Goal: Task Accomplishment & Management: Use online tool/utility

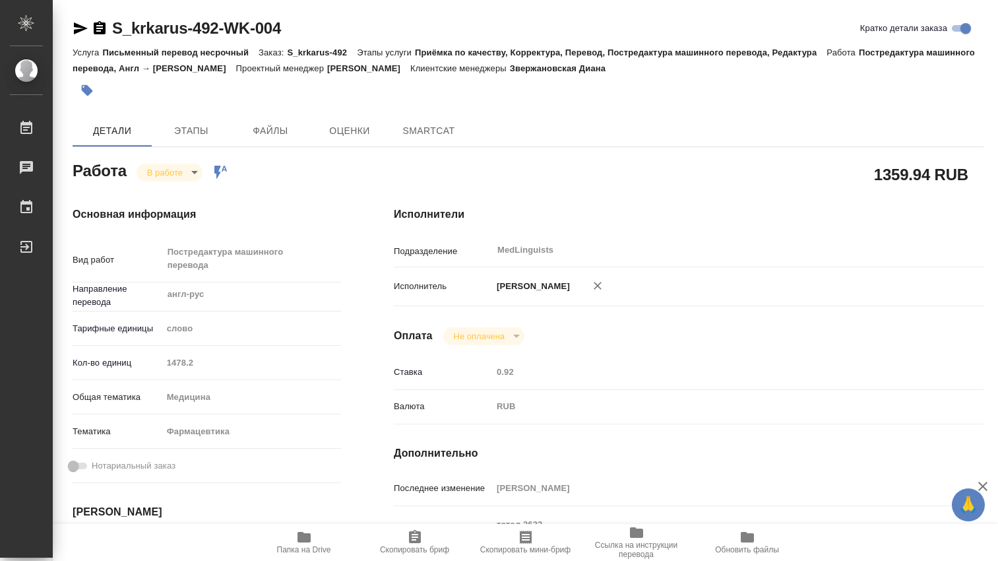
type textarea "x"
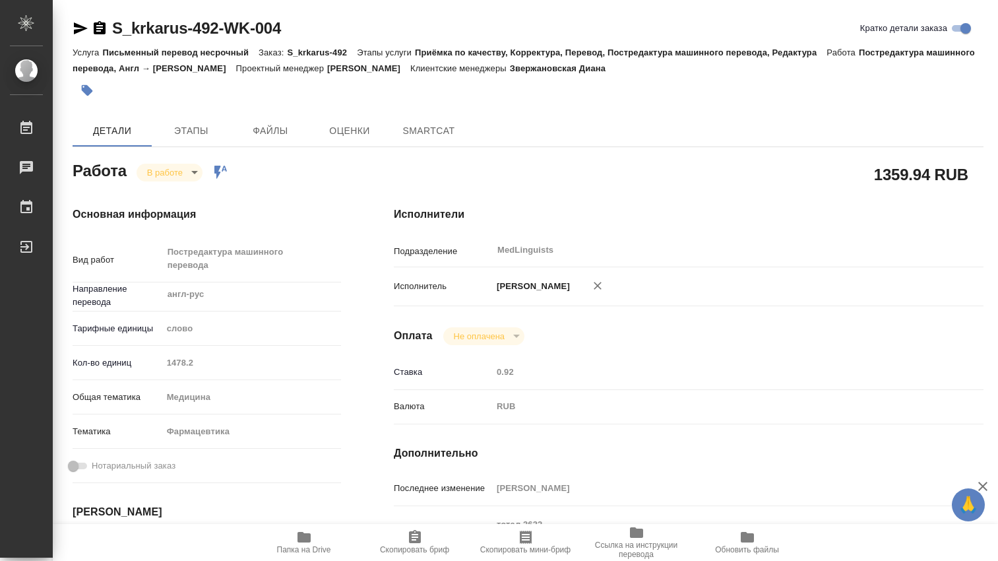
type textarea "x"
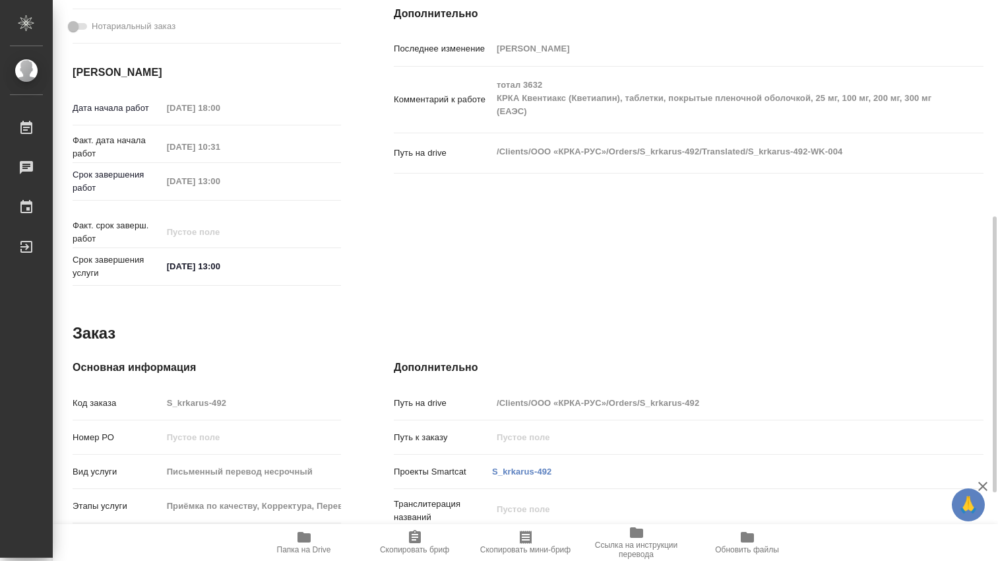
type textarea "x"
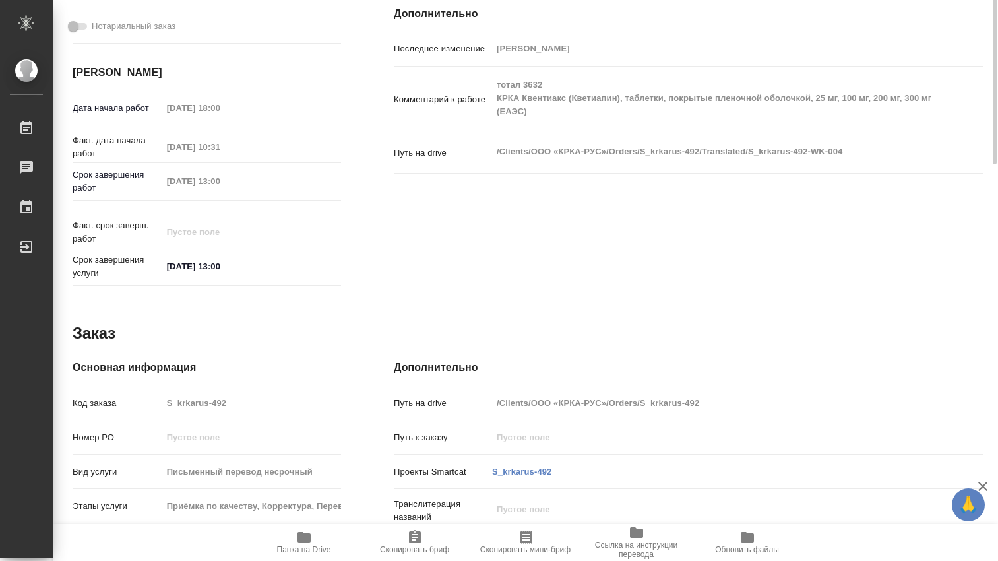
scroll to position [220, 0]
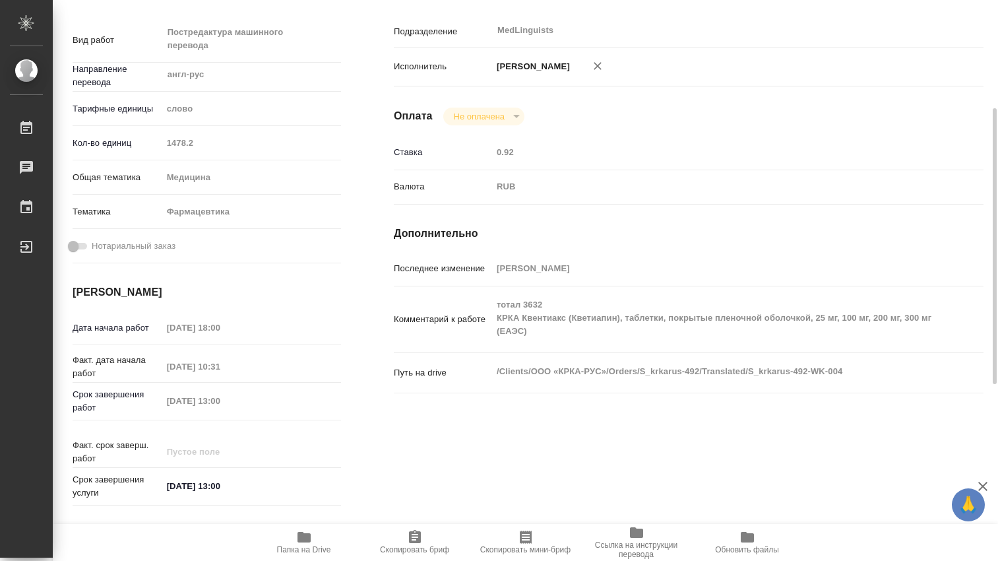
type textarea "x"
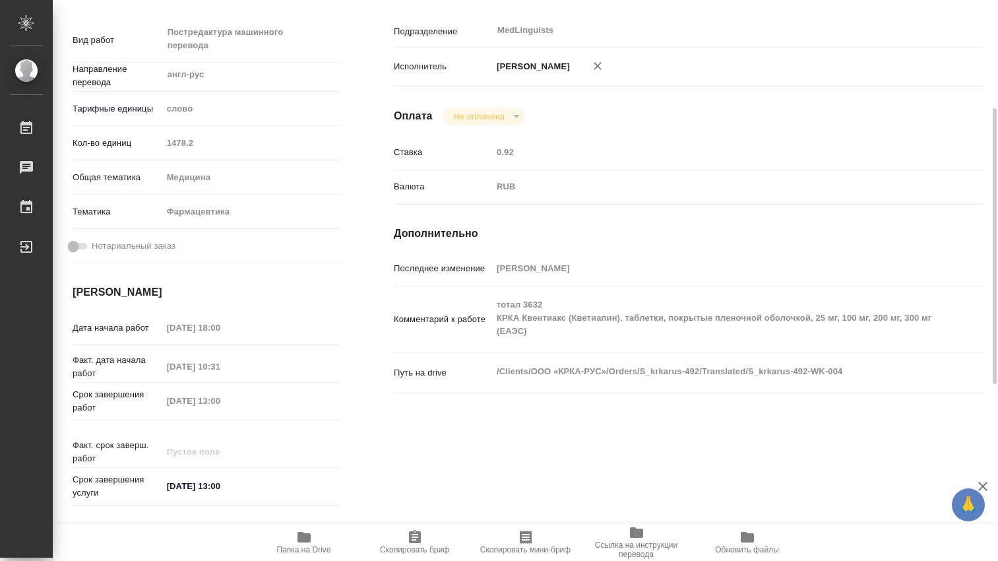
scroll to position [0, 0]
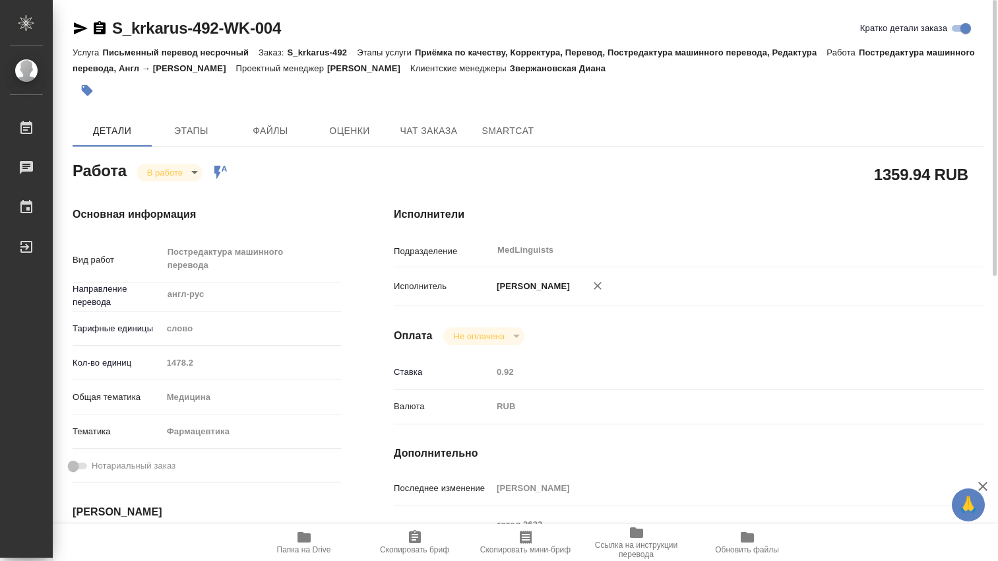
type textarea "x"
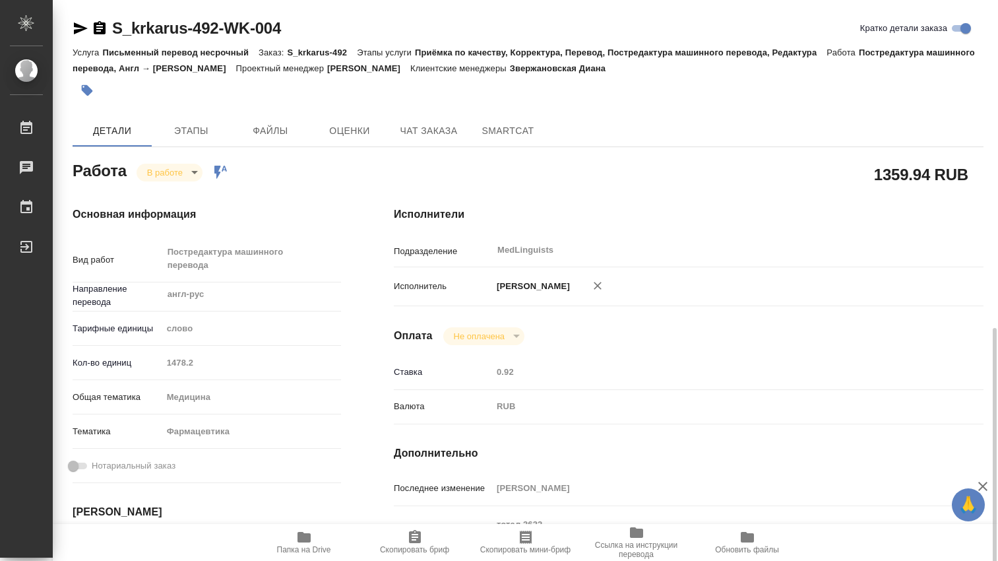
scroll to position [220, 0]
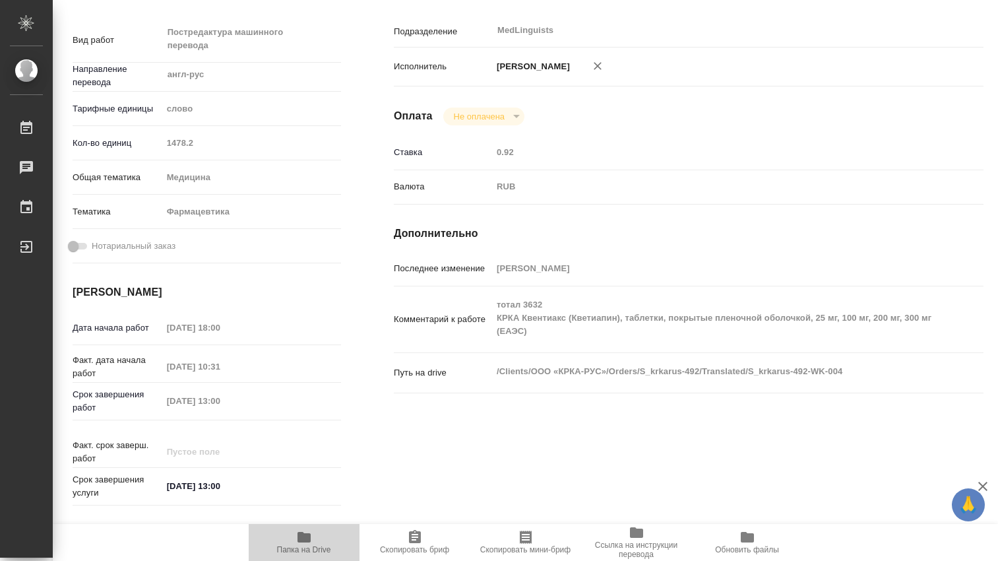
click at [306, 540] on icon "button" at bounding box center [304, 537] width 13 height 11
